Goal: Information Seeking & Learning: Learn about a topic

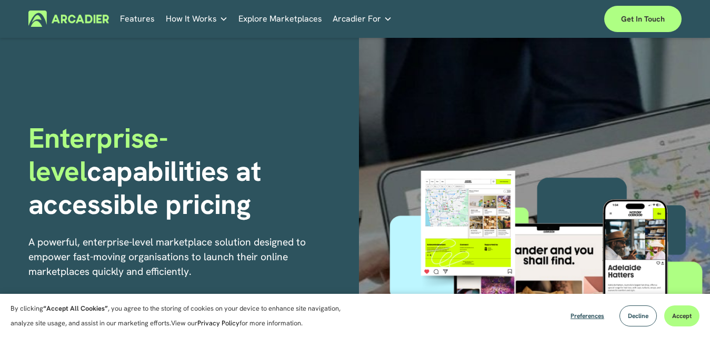
click at [268, 158] on strong "capabilities at accessible pricing" at bounding box center [148, 187] width 240 height 69
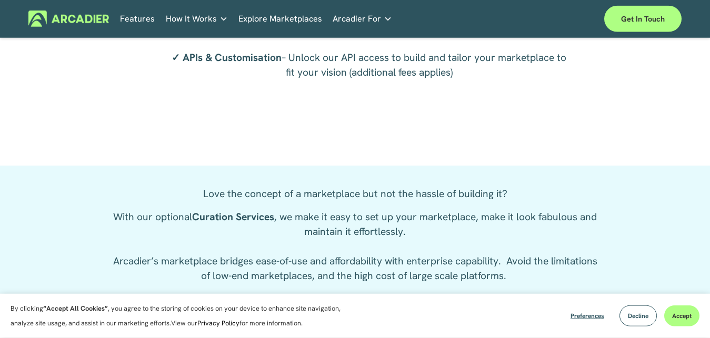
scroll to position [1878, 0]
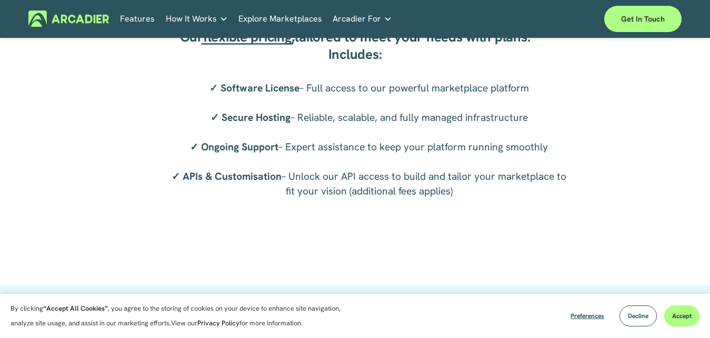
click at [284, 18] on link "Explore Marketplaces" at bounding box center [280, 19] width 84 height 16
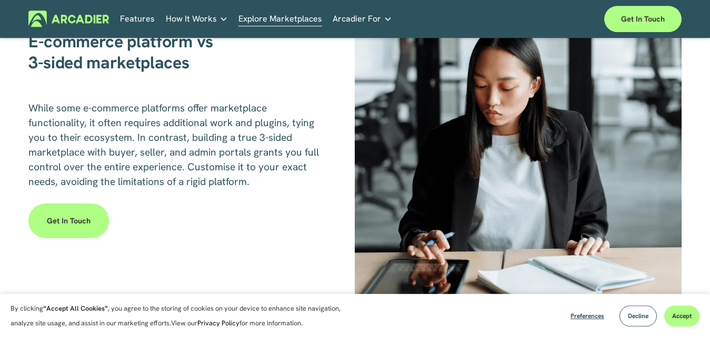
scroll to position [1364, 0]
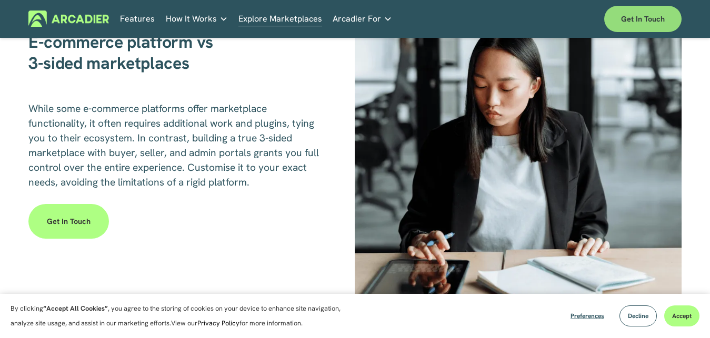
click at [632, 23] on link "Get in touch" at bounding box center [642, 19] width 77 height 26
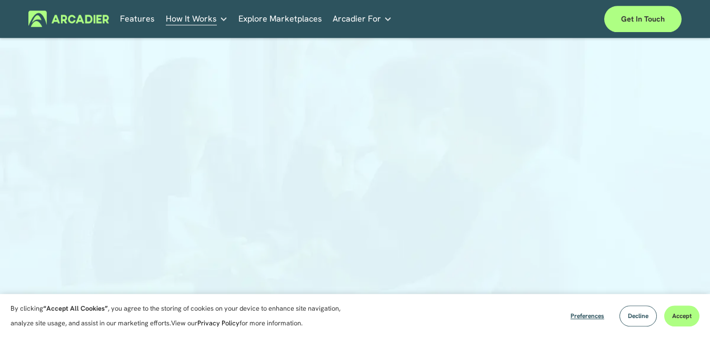
scroll to position [161, 0]
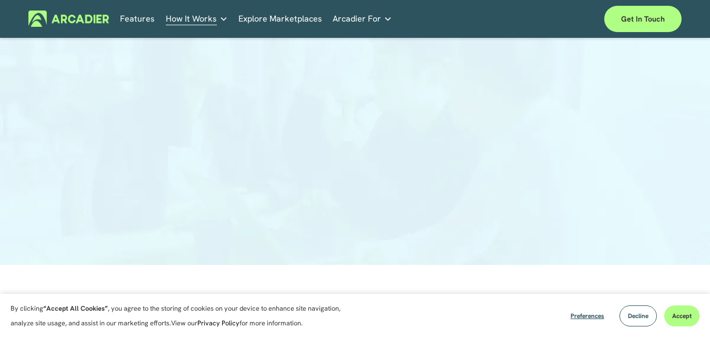
click at [385, 19] on icon "folder dropdown" at bounding box center [388, 19] width 6 height 4
click at [0, 0] on link "Retail Marketplaces Whatever you are offering to your customer, we bring it all…" at bounding box center [0, 0] width 0 height 0
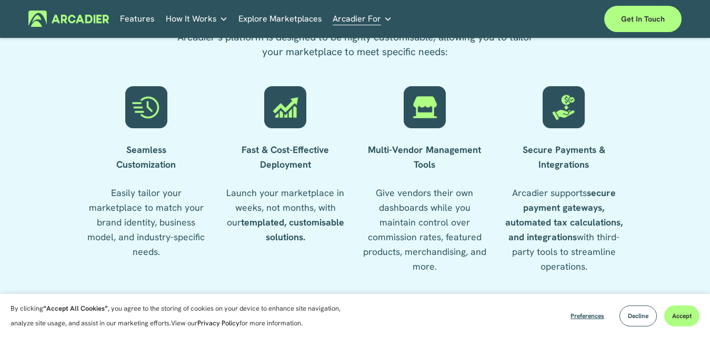
scroll to position [1127, 0]
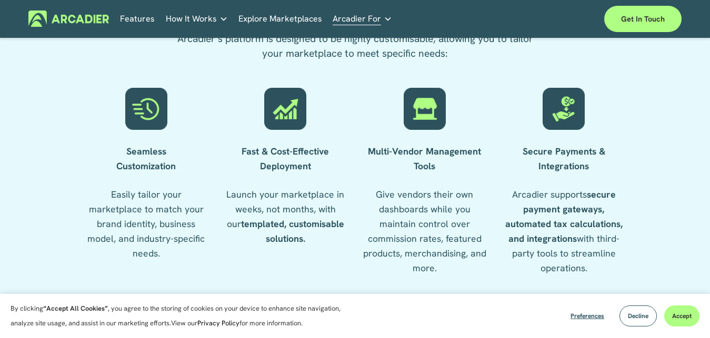
click at [423, 128] on div at bounding box center [424, 109] width 43 height 42
click at [146, 19] on link "Features" at bounding box center [137, 19] width 35 height 16
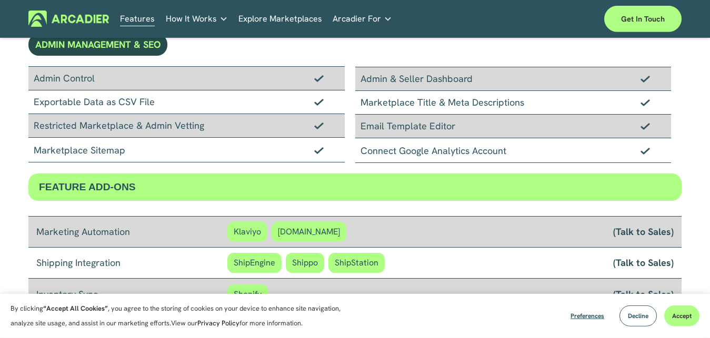
scroll to position [805, 0]
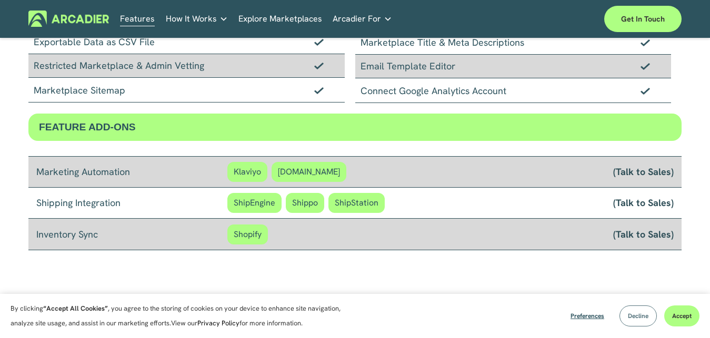
click at [636, 320] on span "Decline" at bounding box center [638, 316] width 21 height 8
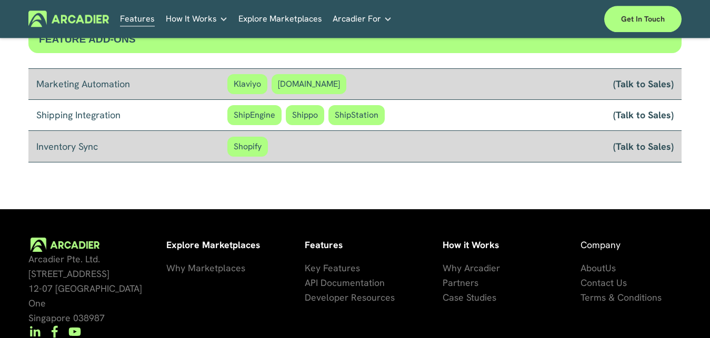
scroll to position [964, 0]
